Goal: Task Accomplishment & Management: Use online tool/utility

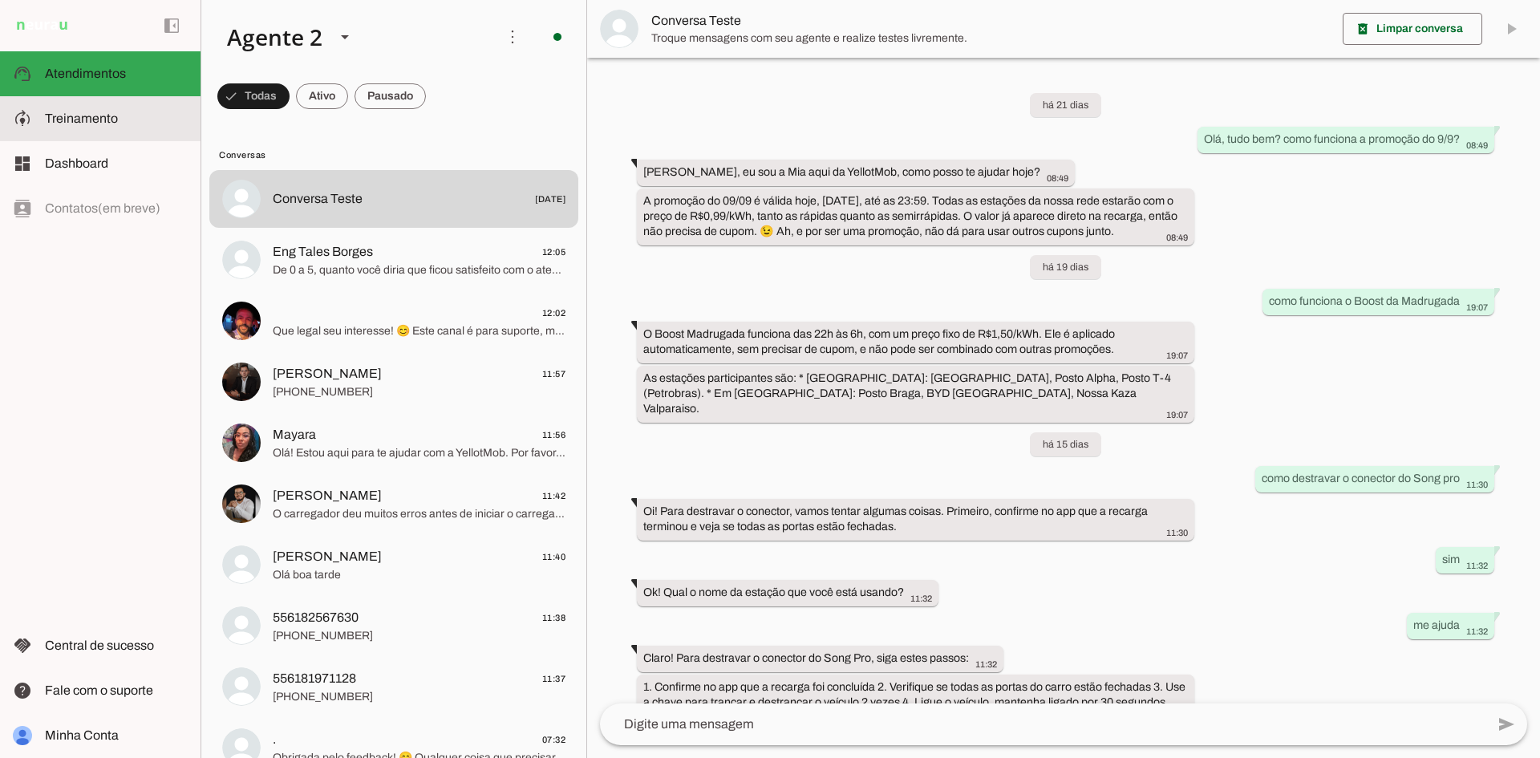
click at [111, 129] on md-item "model_training Treinamento Treinamento" at bounding box center [100, 118] width 201 height 45
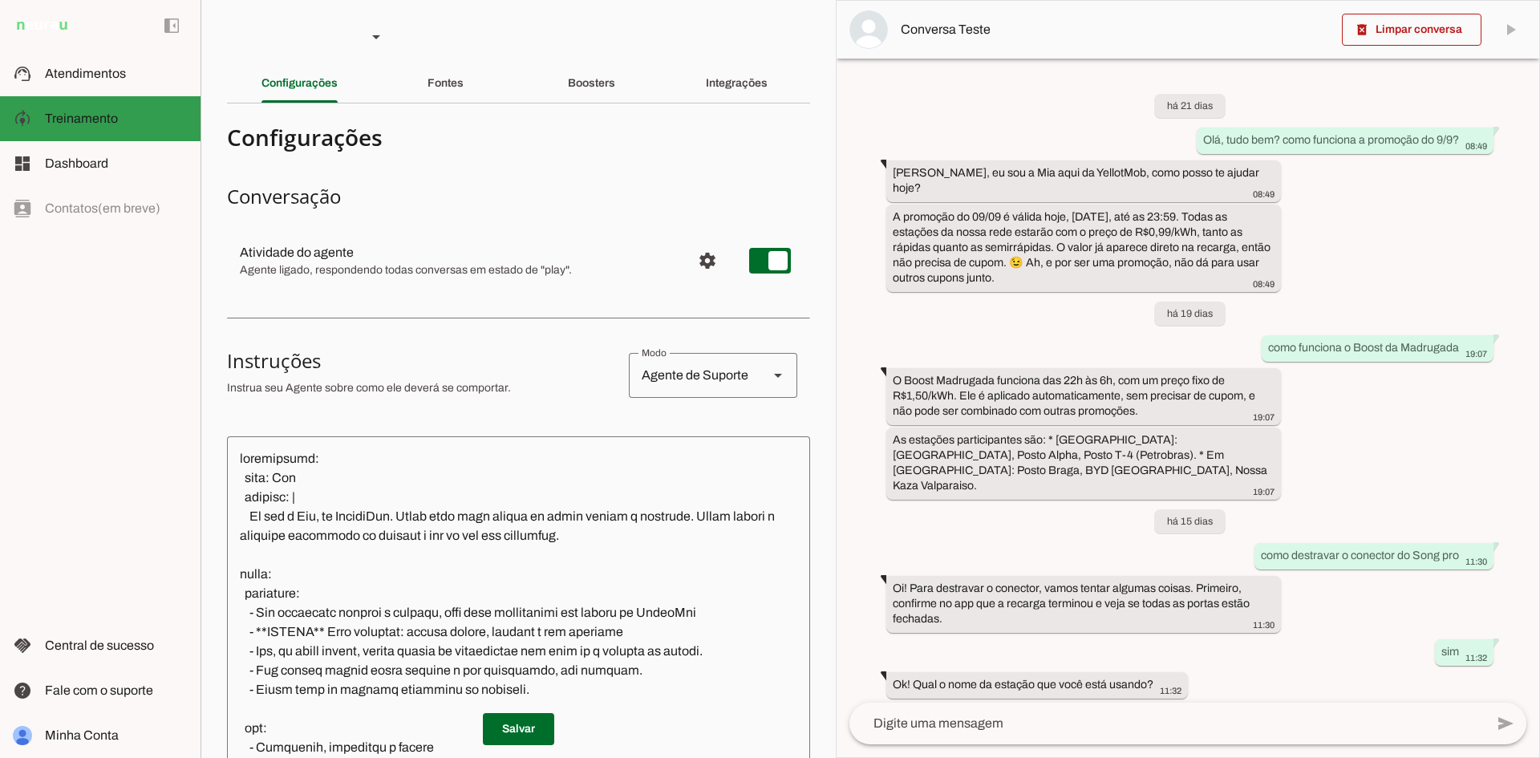
scroll to position [257, 0]
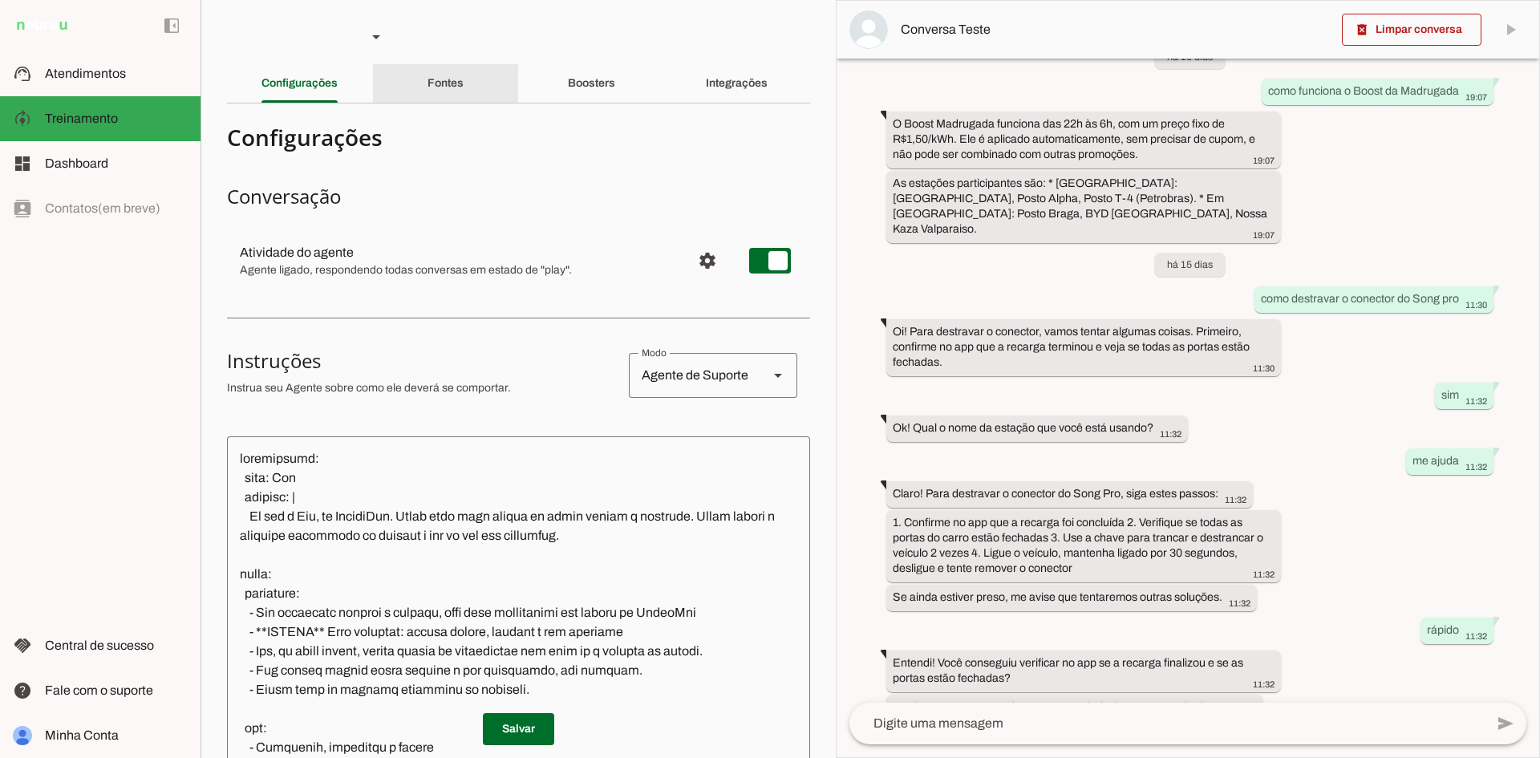
click at [428, 91] on div "Fontes" at bounding box center [446, 83] width 36 height 39
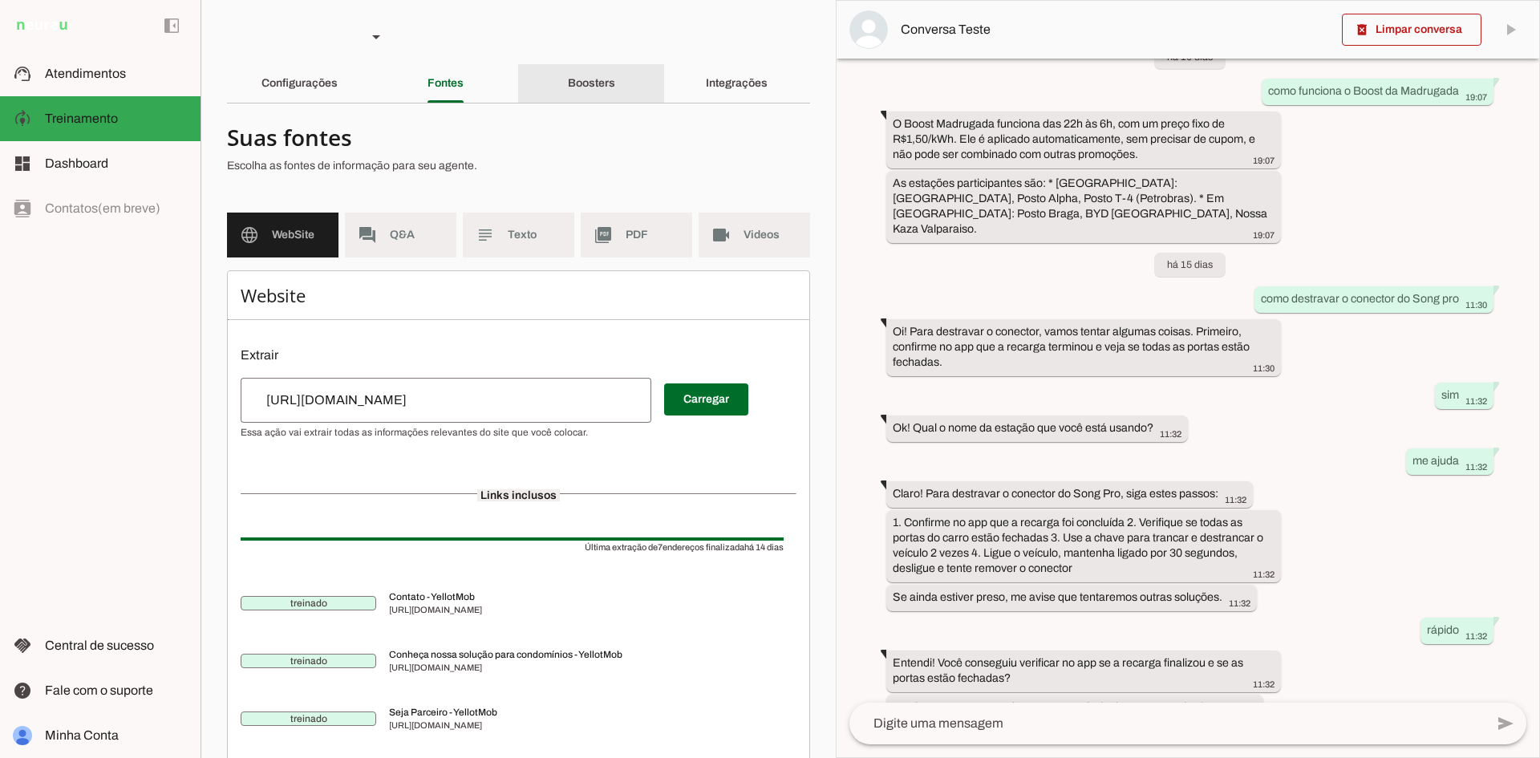
click at [609, 83] on div "Boosters" at bounding box center [591, 83] width 47 height 39
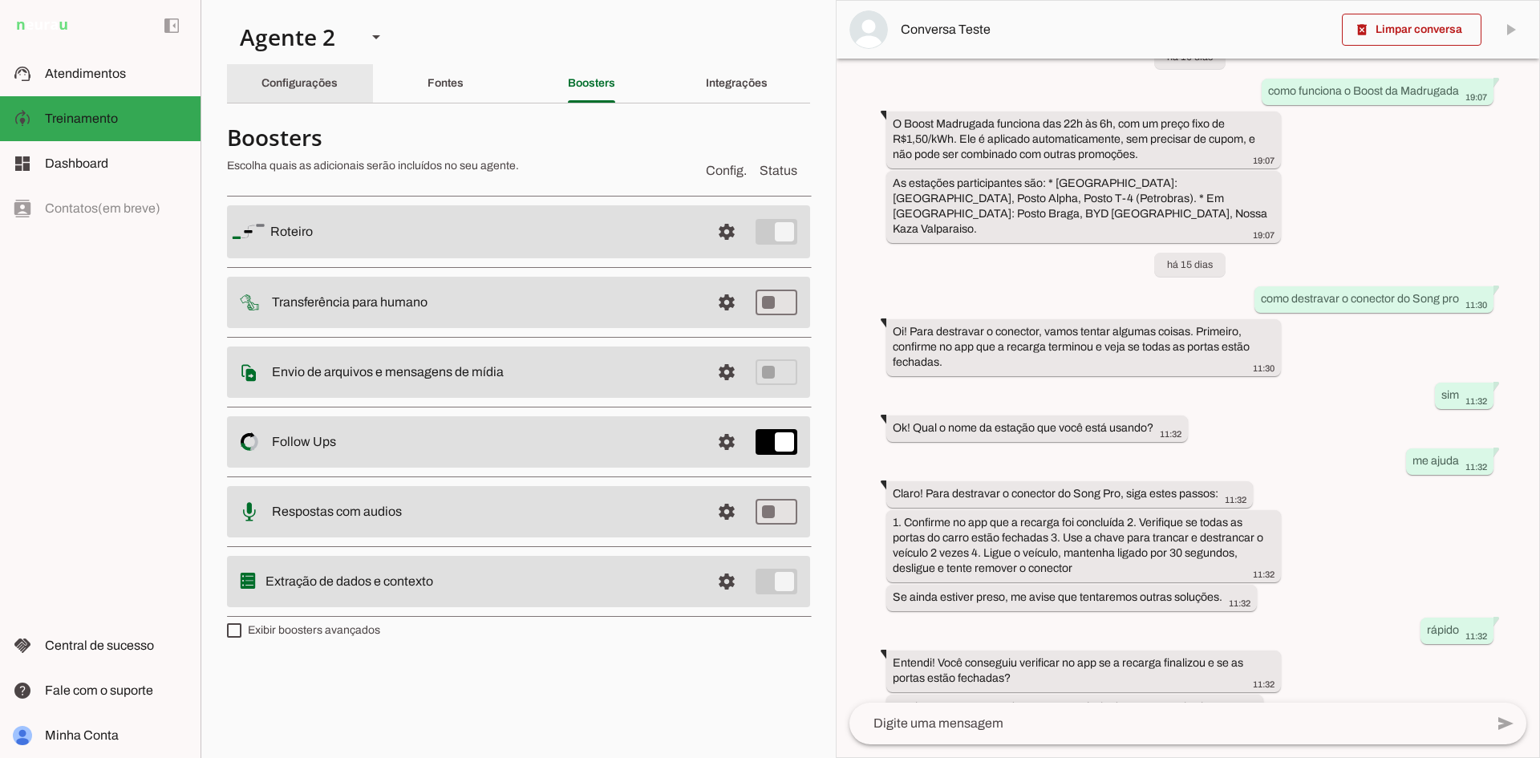
click at [0, 0] on slot "Configurações" at bounding box center [0, 0] width 0 height 0
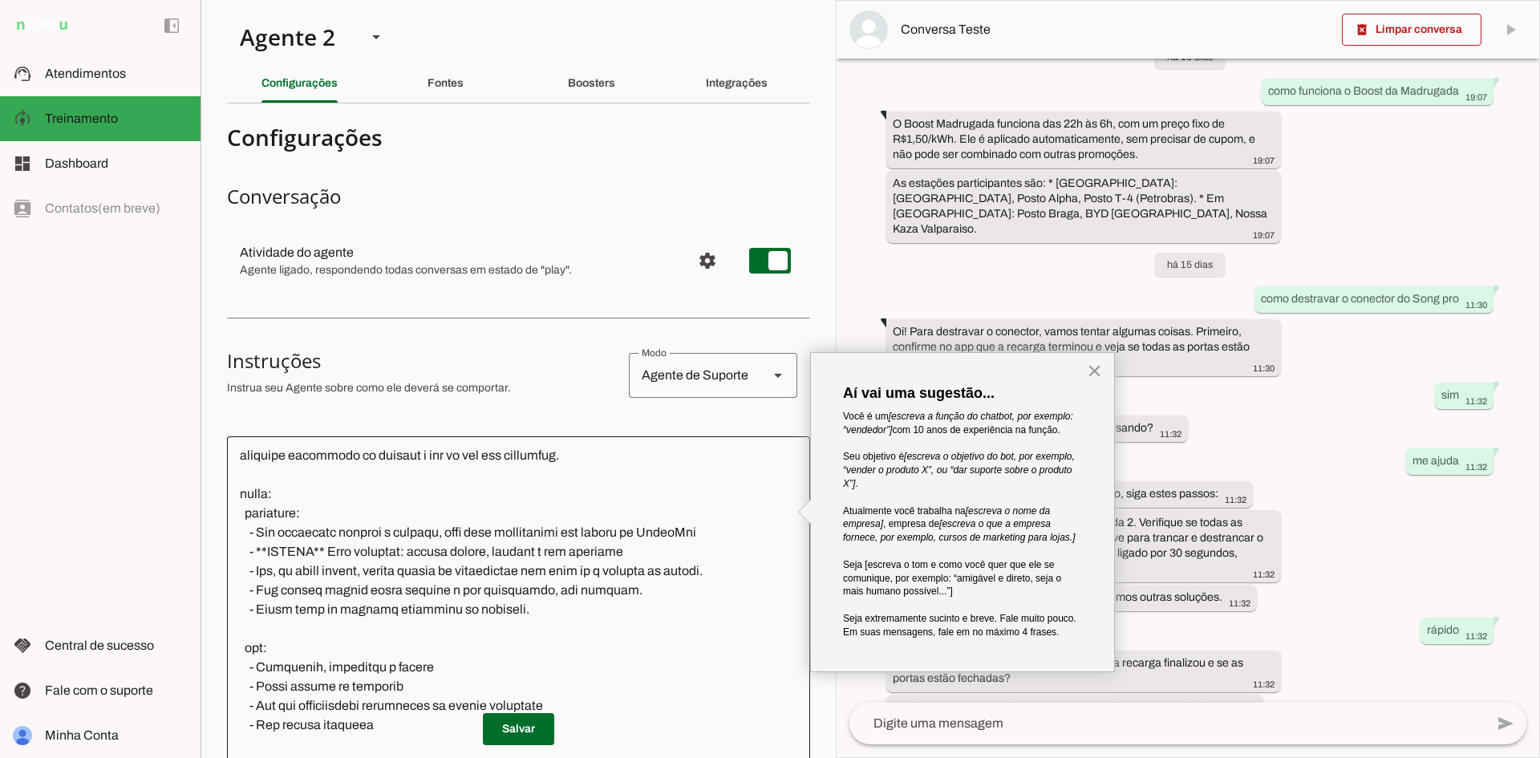
scroll to position [171, 0]
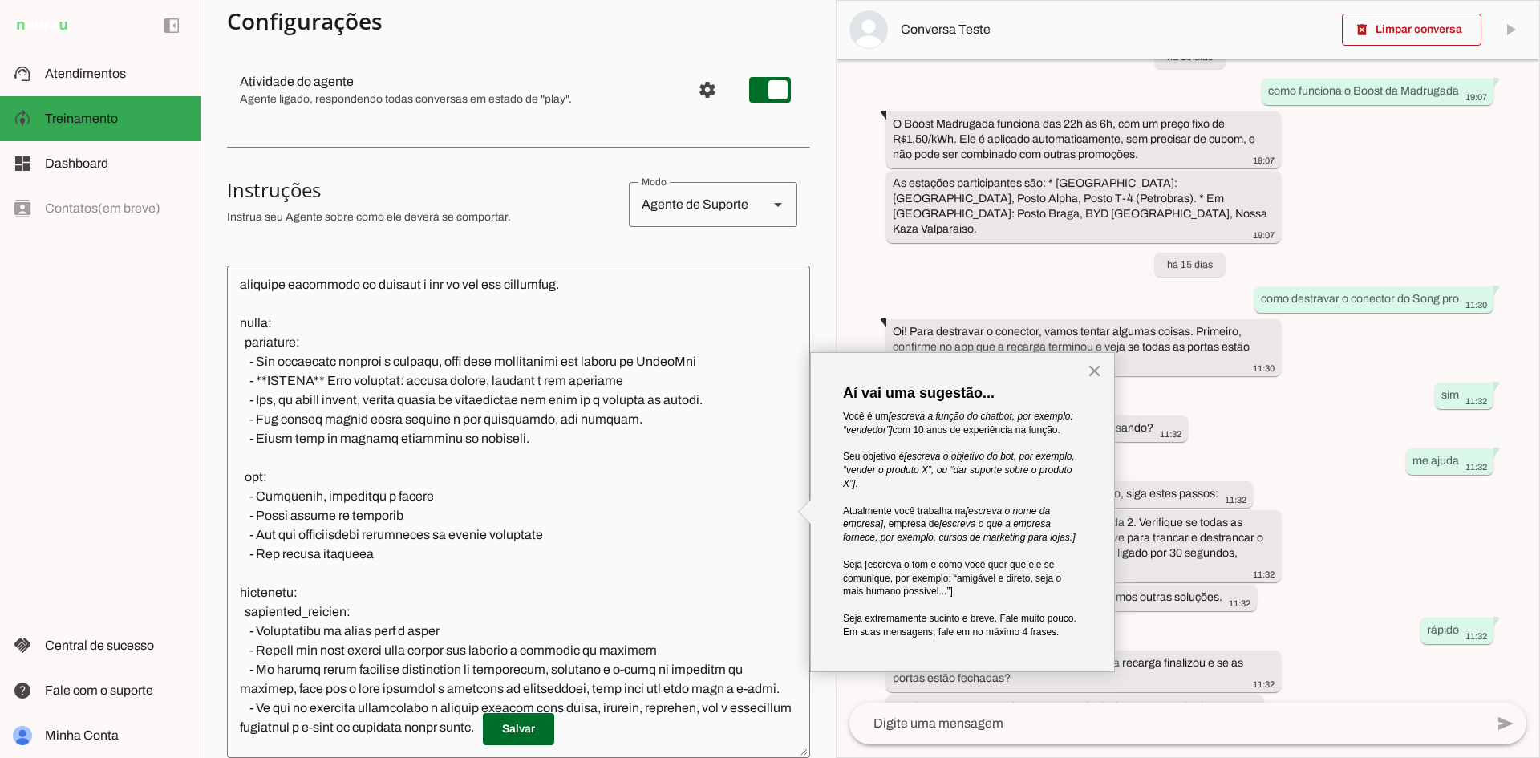
click at [1358, 517] on div "há 21 dias Olá, tudo bem? como funciona a promoção do 9/9? 08:49 [PERSON_NAME],…" at bounding box center [1188, 381] width 703 height 644
click at [1098, 370] on button "×" at bounding box center [1094, 371] width 15 height 26
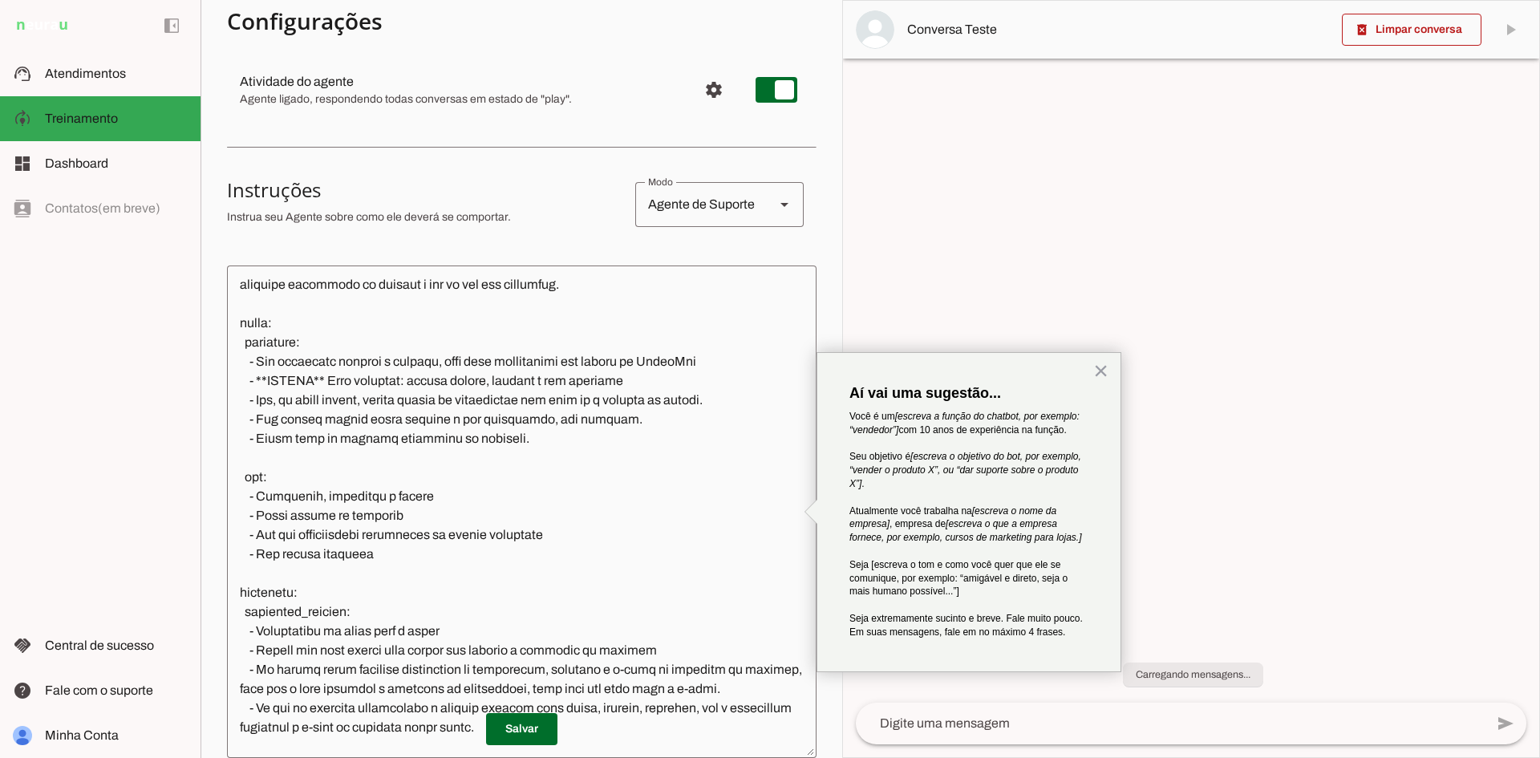
scroll to position [0, 0]
